Goal: Book appointment/travel/reservation

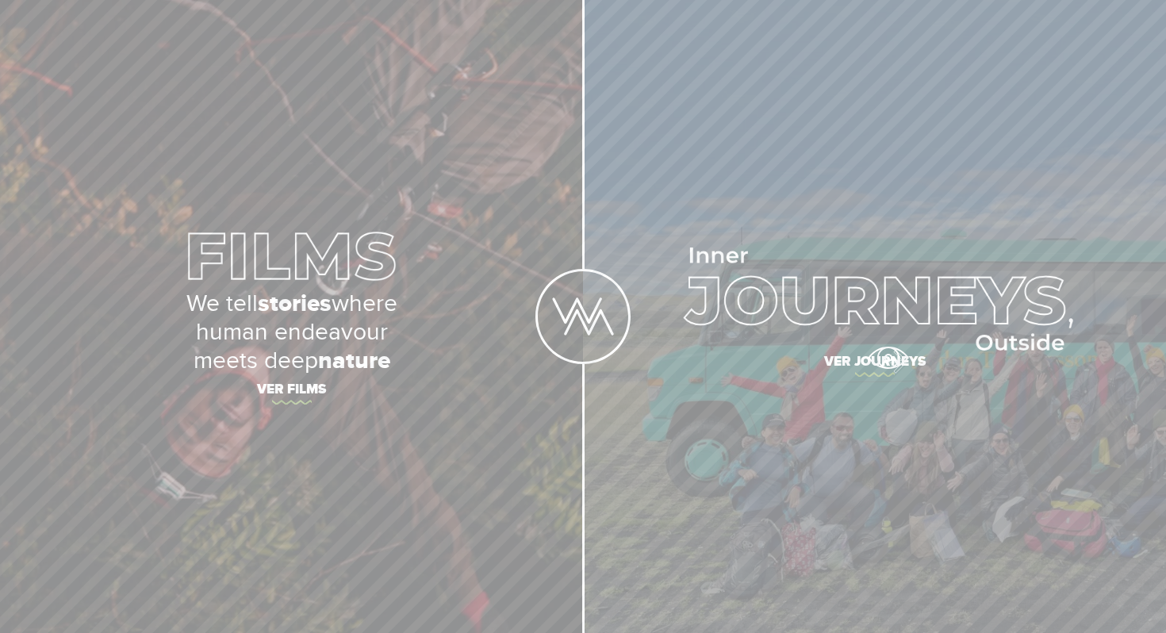
click at [887, 358] on span "Ver journeys" at bounding box center [874, 363] width 555 height 33
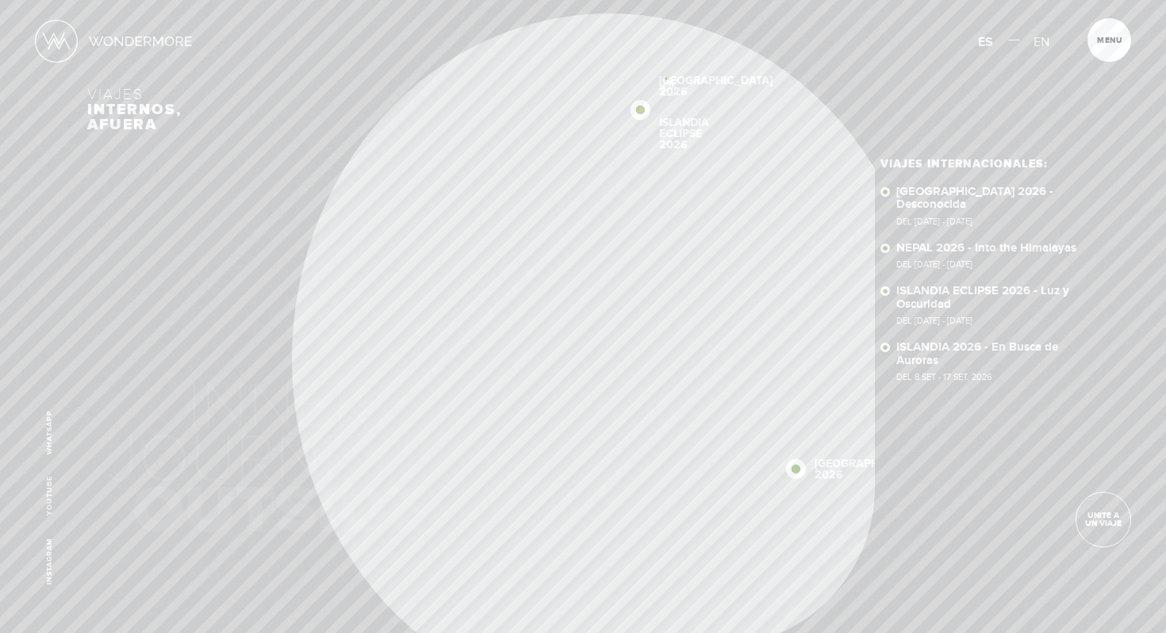
click at [666, 0] on div "Inicio Viajes Internacionales Sobre Wondermore Viajes Pasados Viajes a la Medid…" at bounding box center [583, 0] width 1166 height 0
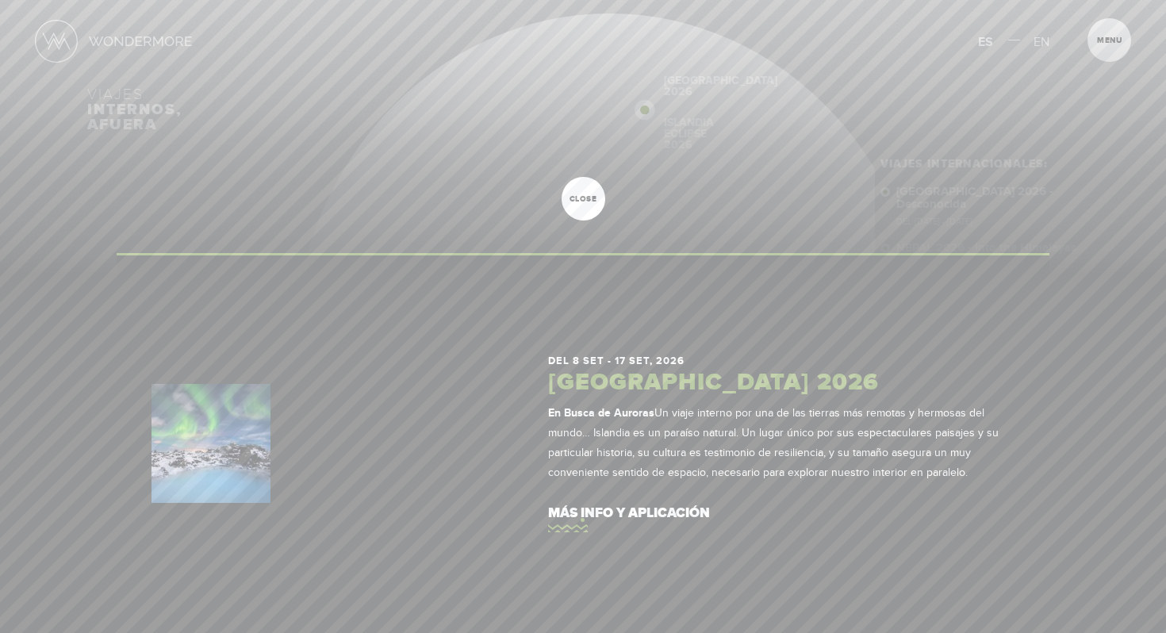
click at [574, 513] on link "más info y aplicación" at bounding box center [781, 513] width 466 height 45
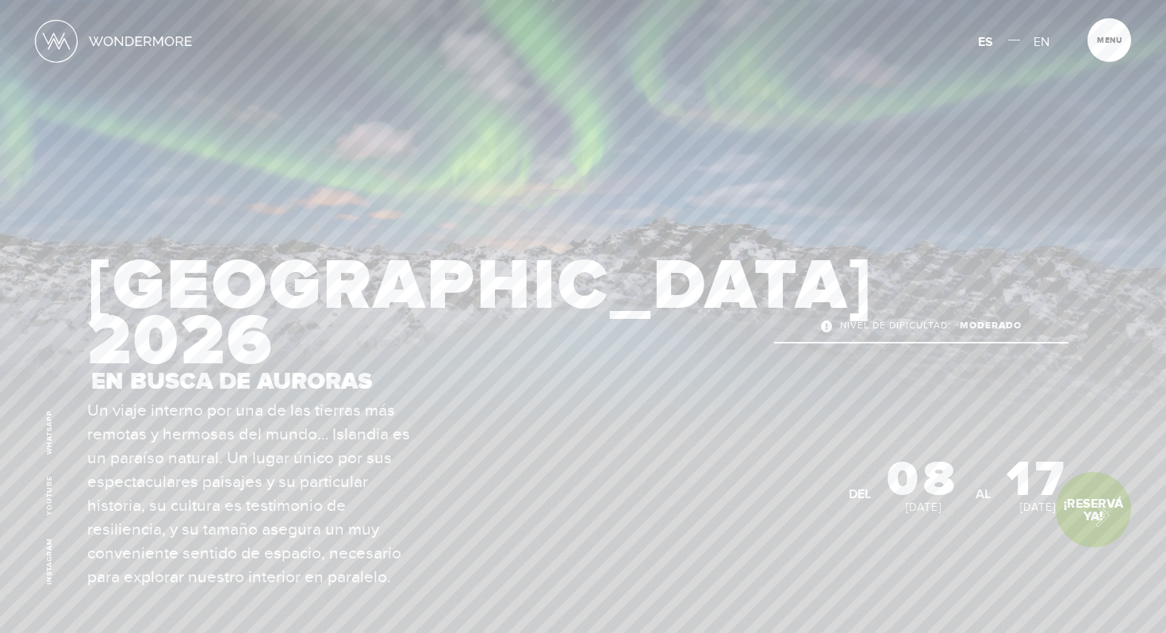
click at [1090, 512] on link "¡Reservá Ya!" at bounding box center [1093, 509] width 75 height 75
click at [1097, 515] on link "¡Reservá Ya!" at bounding box center [1093, 509] width 75 height 75
